Goal: Check status: Check status

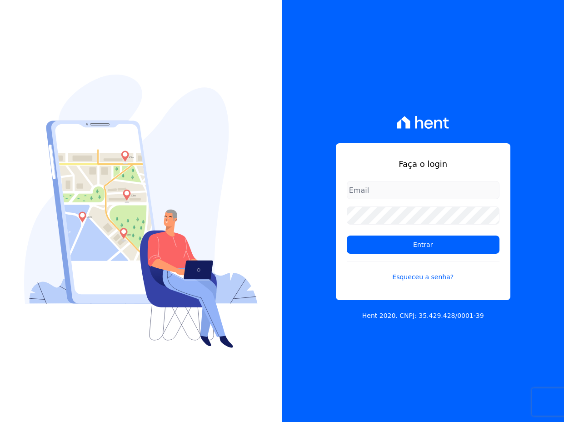
type input "[EMAIL_ADDRESS][DOMAIN_NAME]"
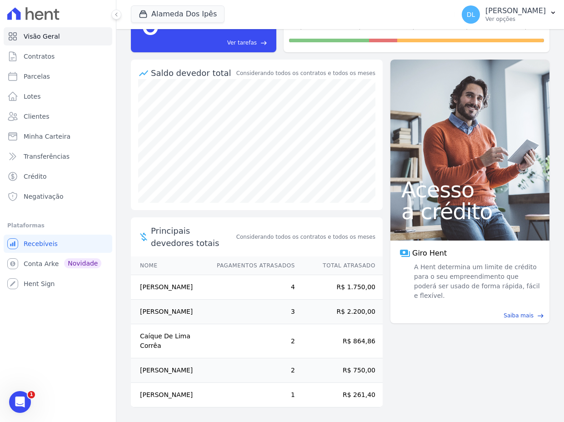
scroll to position [93, 0]
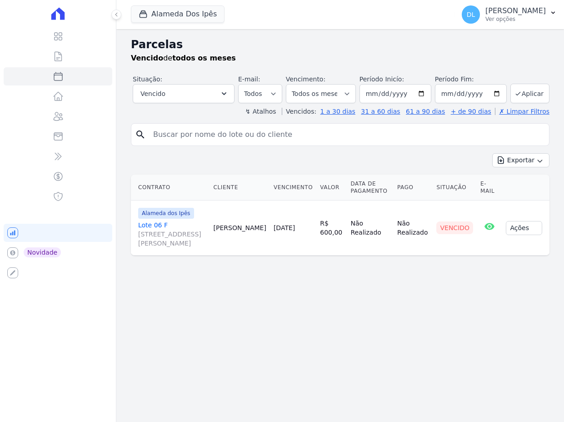
select select
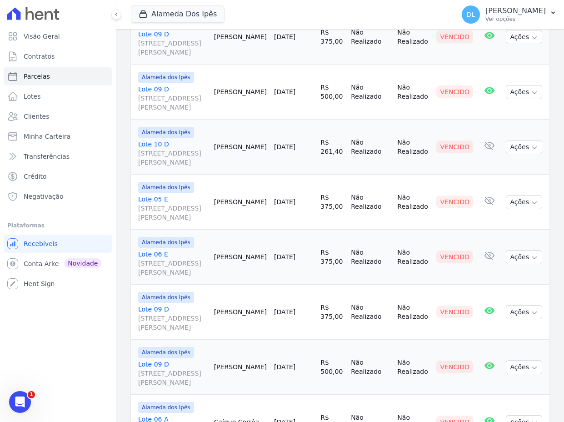
scroll to position [372, 0]
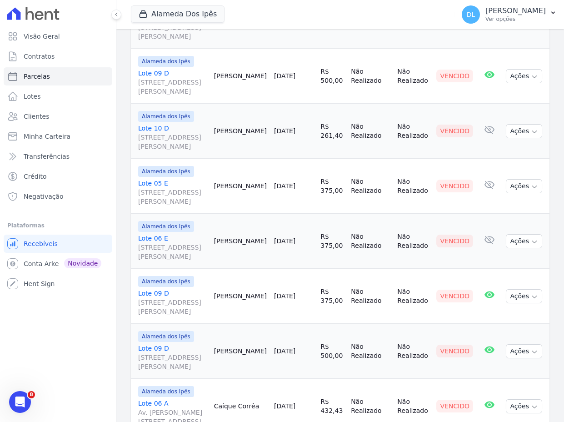
drag, startPoint x: 427, startPoint y: 315, endPoint x: 136, endPoint y: 236, distance: 302.2
click at [136, 236] on tbody "Alameda dos Ipês Lote 06 F Av Euclides de Carvalho, 204, Quadra F Lote 06, Caci…" at bounding box center [340, 186] width 418 height 714
click at [278, 159] on td "10/09/2025" at bounding box center [293, 131] width 46 height 55
click at [223, 104] on td "Maria Sousa" at bounding box center [240, 76] width 60 height 55
